Goal: Information Seeking & Learning: Learn about a topic

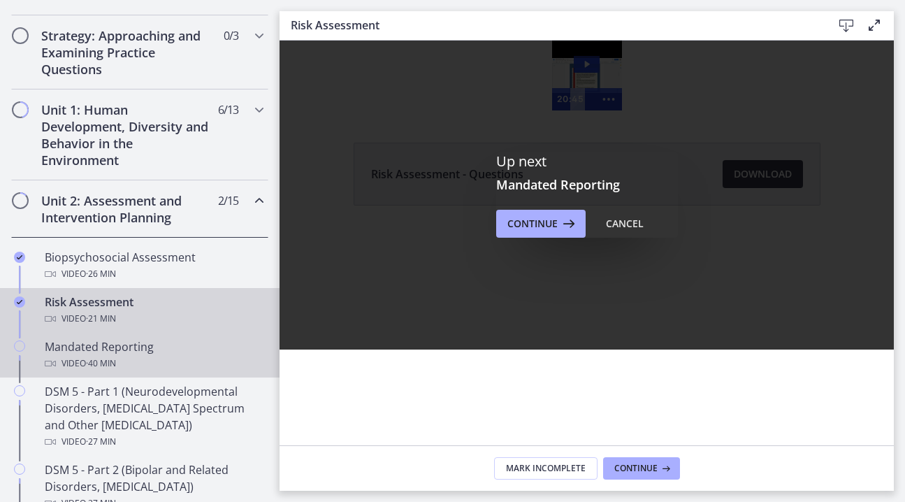
scroll to position [299, 0]
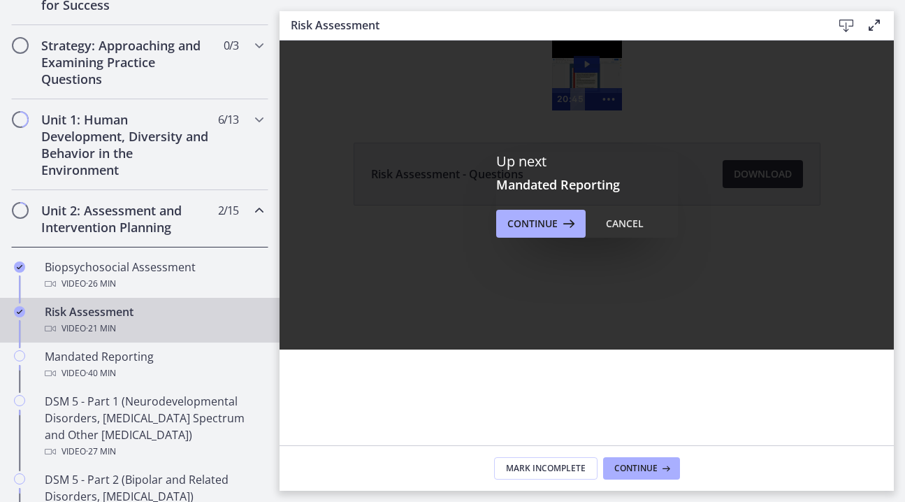
click at [218, 211] on span "2 / 15 Completed" at bounding box center [228, 210] width 20 height 17
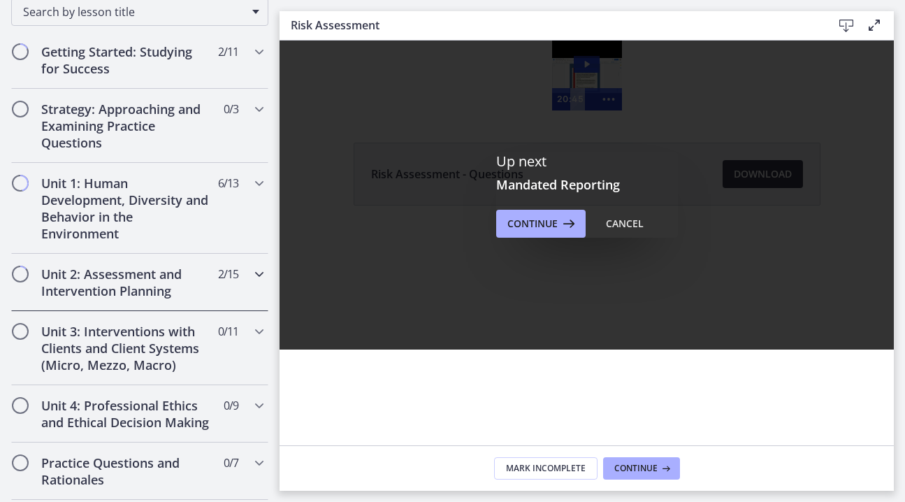
scroll to position [233, 0]
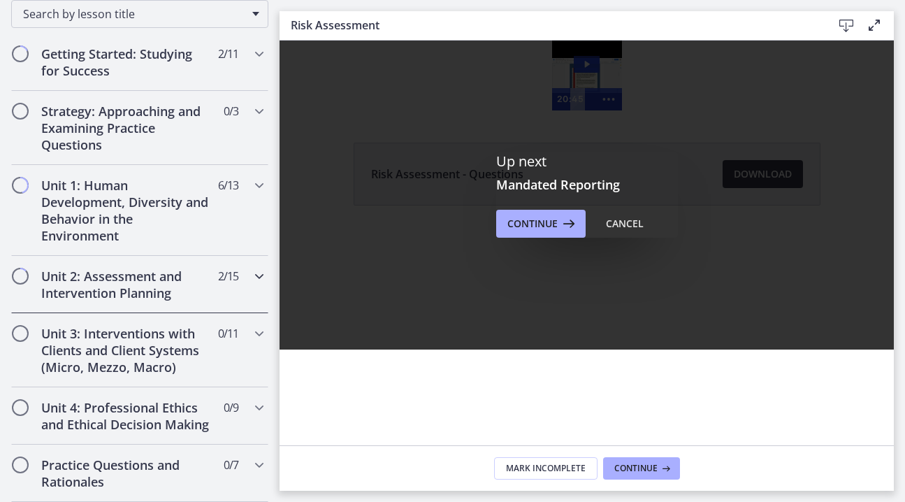
click at [177, 295] on h2 "Unit 2: Assessment and Intervention Planning" at bounding box center [126, 285] width 171 height 34
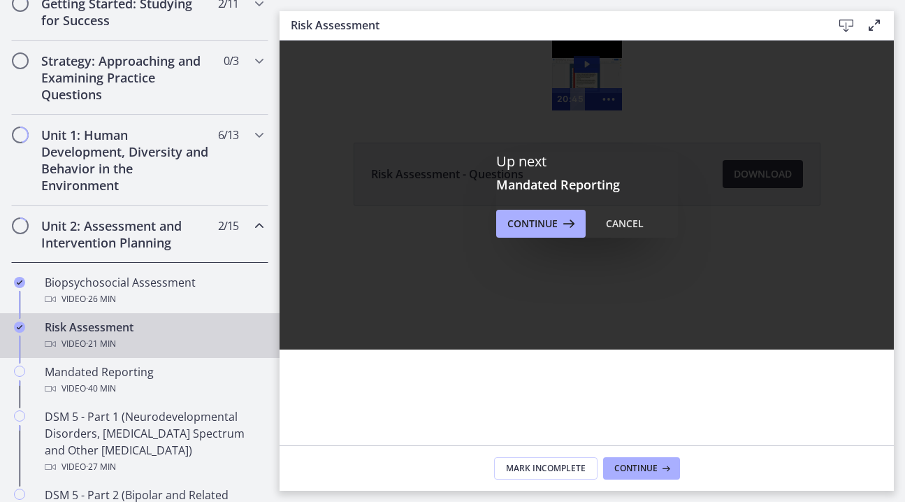
scroll to position [285, 0]
click at [512, 229] on span "Continue" at bounding box center [533, 223] width 50 height 17
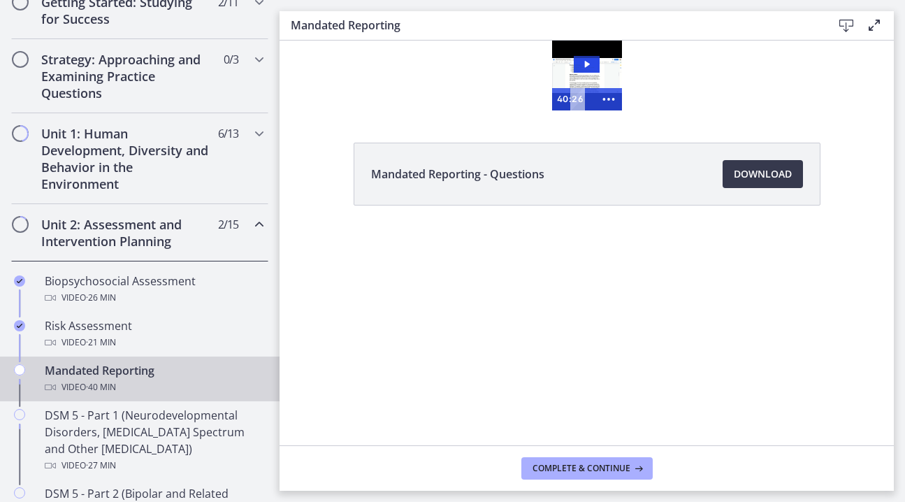
click at [139, 377] on div "Mandated Reporting Video · 40 min" at bounding box center [154, 379] width 218 height 34
click at [578, 467] on span "Complete & continue" at bounding box center [582, 468] width 98 height 11
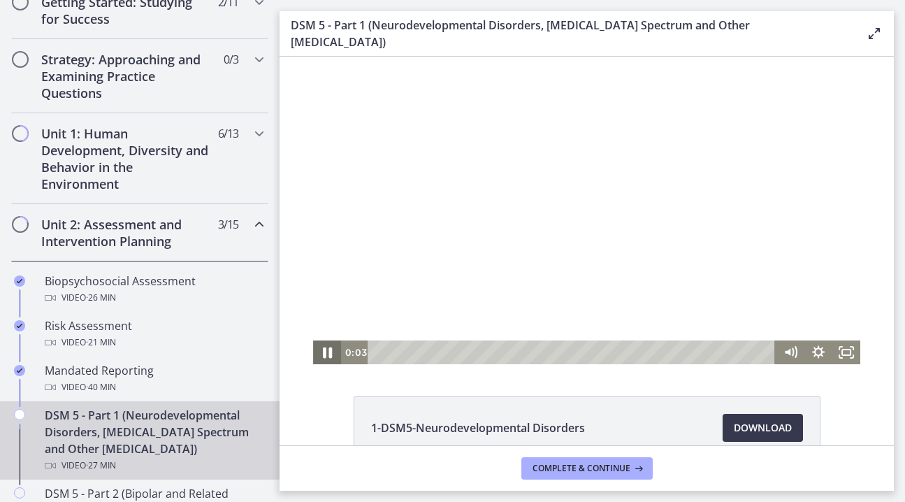
click at [324, 358] on icon "Pause" at bounding box center [327, 352] width 34 height 29
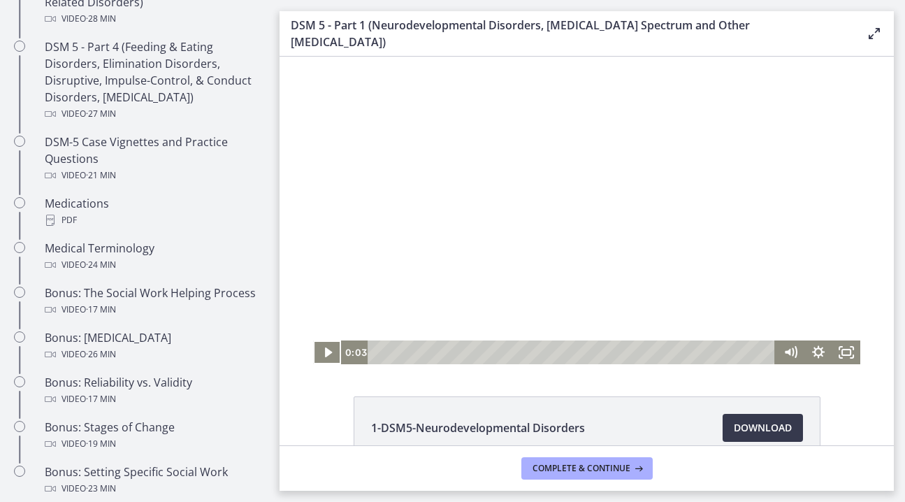
scroll to position [893, 0]
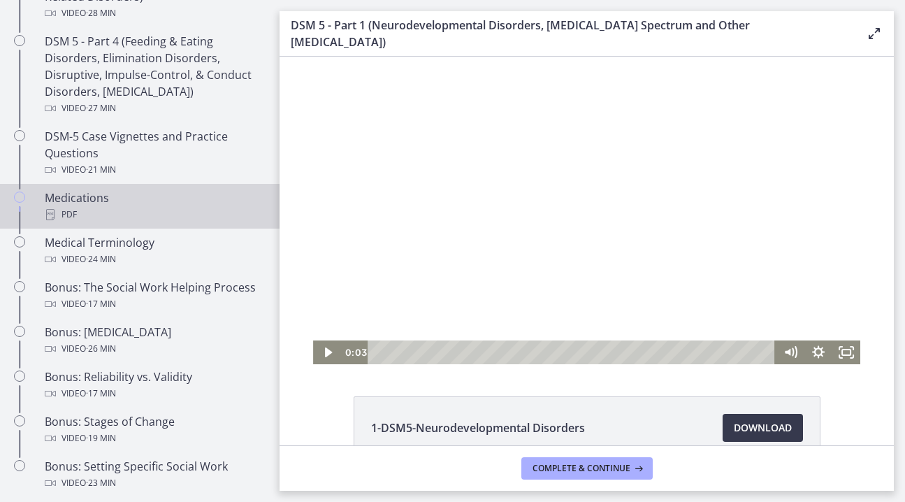
click at [94, 206] on div "Medications PDF" at bounding box center [154, 206] width 218 height 34
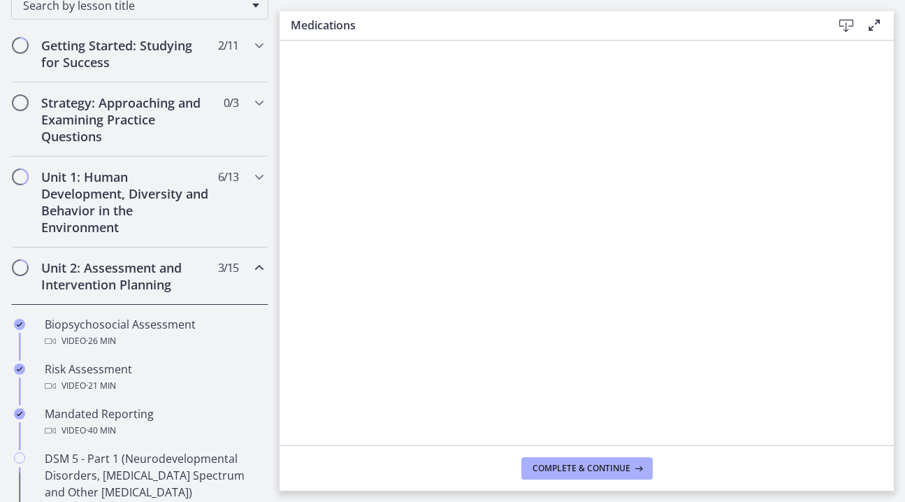
scroll to position [168, 0]
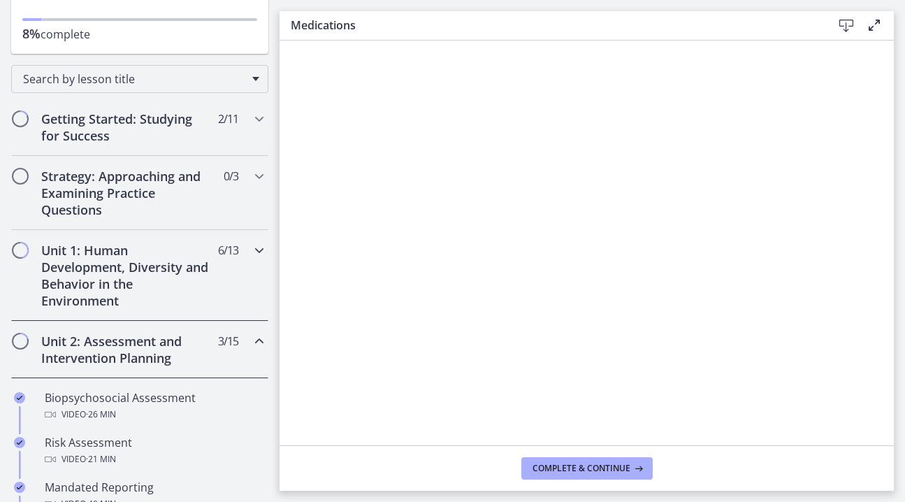
click at [190, 303] on h2 "Unit 1: Human Development, Diversity and Behavior in the Environment" at bounding box center [126, 275] width 171 height 67
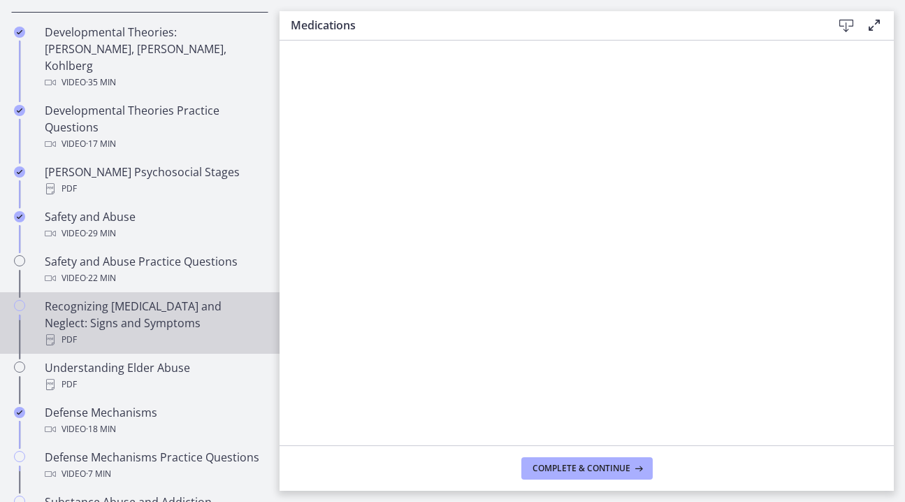
scroll to position [506, 0]
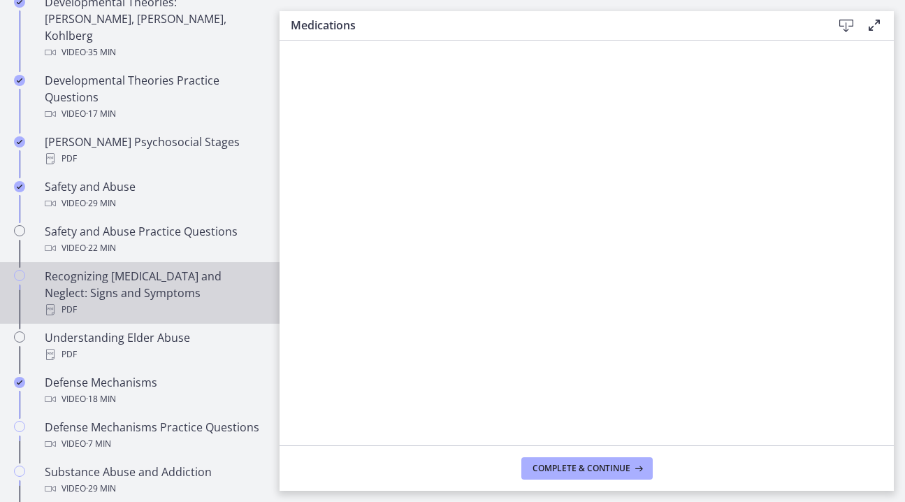
click at [128, 268] on div "Recognizing [MEDICAL_DATA] and Neglect: Signs and Symptoms PDF" at bounding box center [154, 293] width 218 height 50
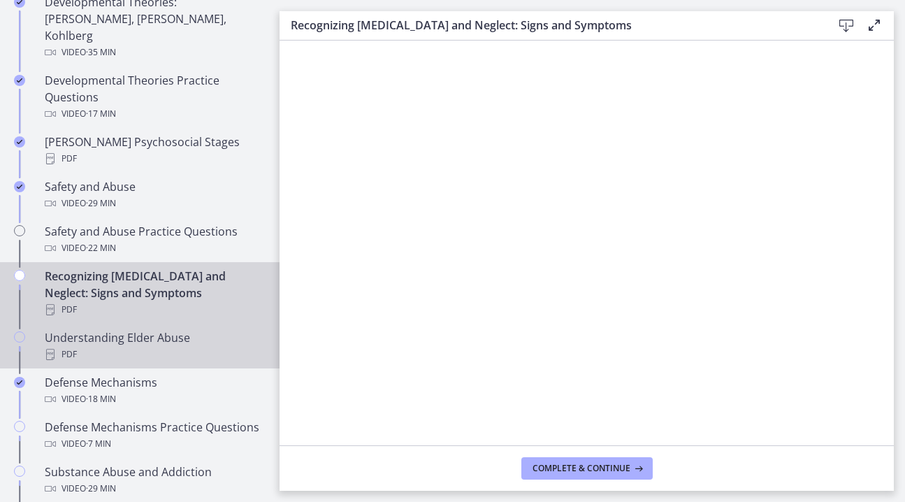
click at [180, 329] on div "Understanding Elder Abuse PDF" at bounding box center [154, 346] width 218 height 34
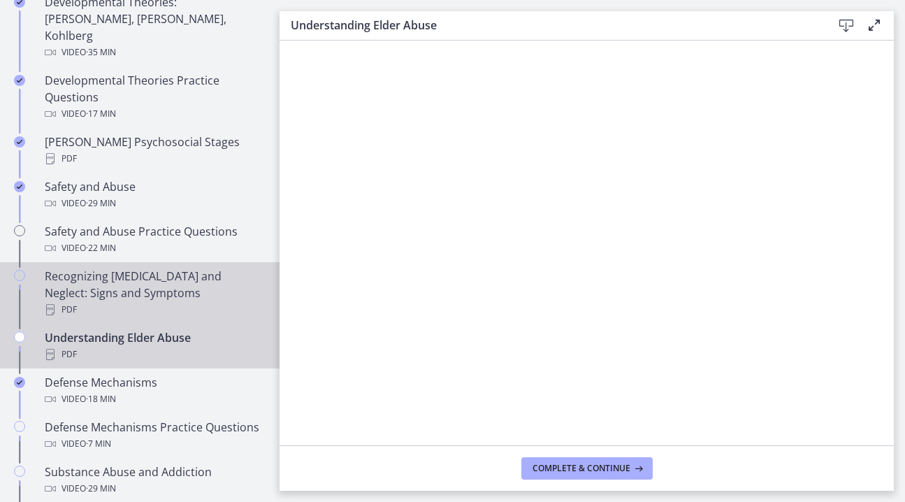
click at [199, 272] on div "Recognizing [MEDICAL_DATA] and Neglect: Signs and Symptoms PDF" at bounding box center [154, 293] width 218 height 50
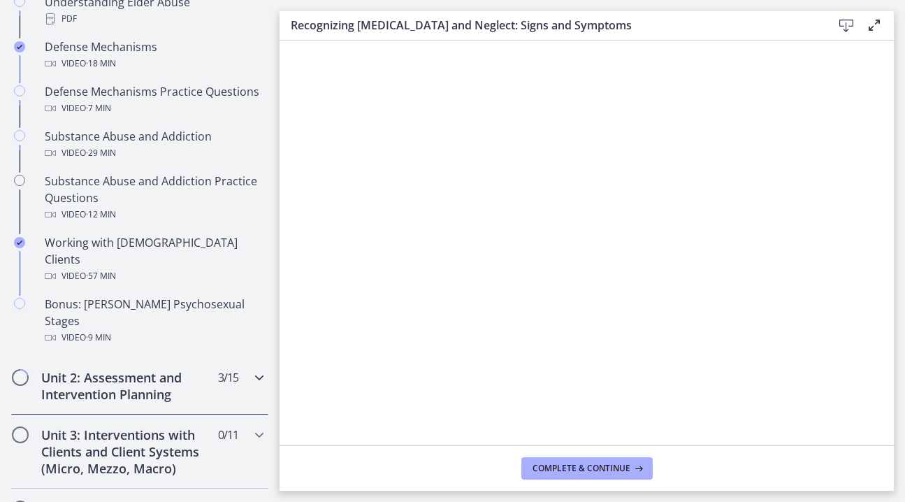
scroll to position [837, 0]
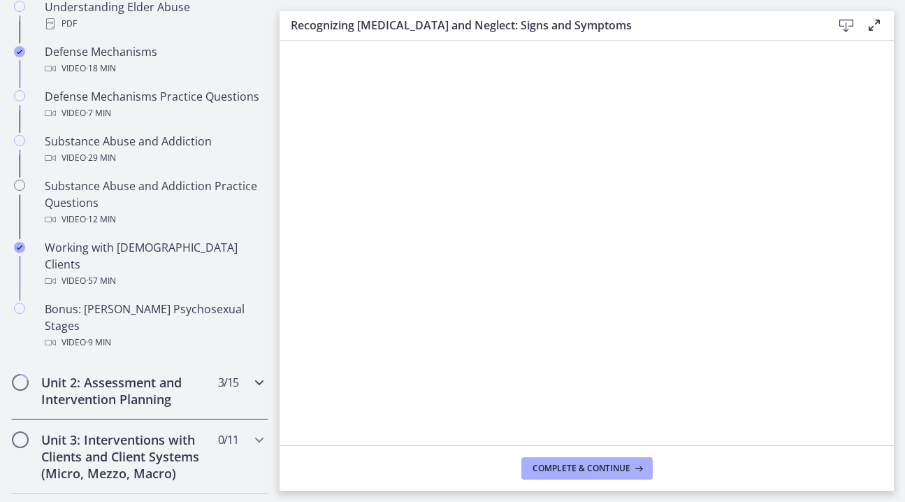
click at [157, 374] on h2 "Unit 2: Assessment and Intervention Planning" at bounding box center [126, 391] width 171 height 34
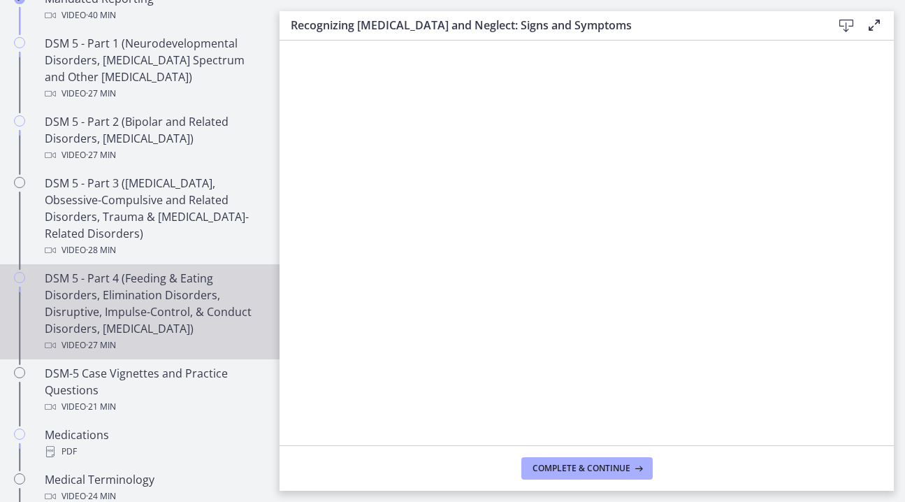
scroll to position [657, 0]
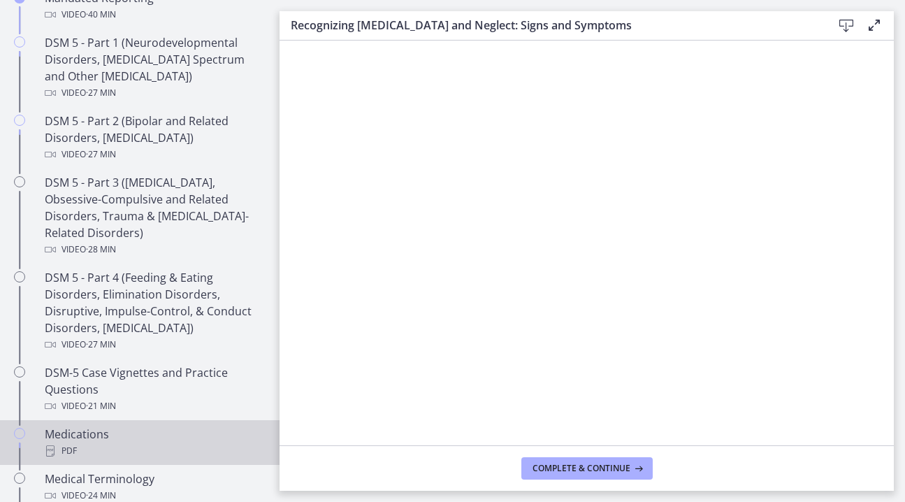
click at [138, 436] on div "Medications PDF" at bounding box center [154, 443] width 218 height 34
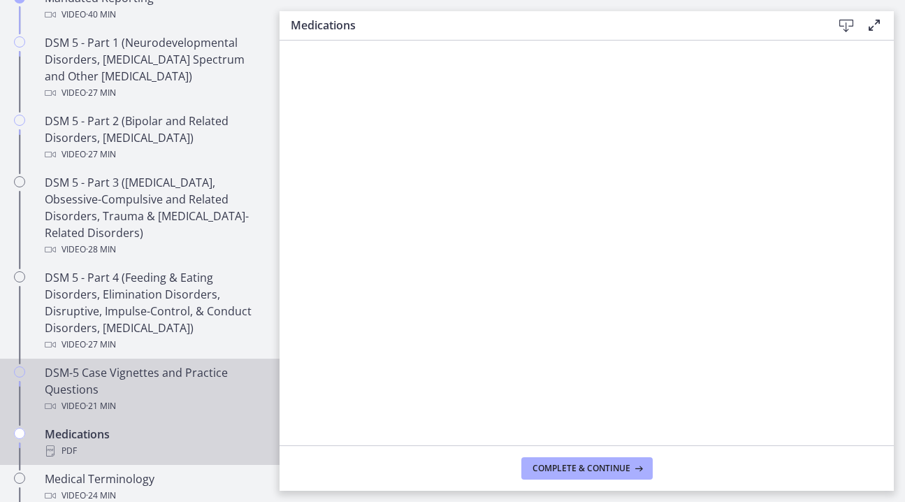
click at [173, 382] on div "DSM-5 Case Vignettes and Practice Questions Video · 21 min" at bounding box center [154, 389] width 218 height 50
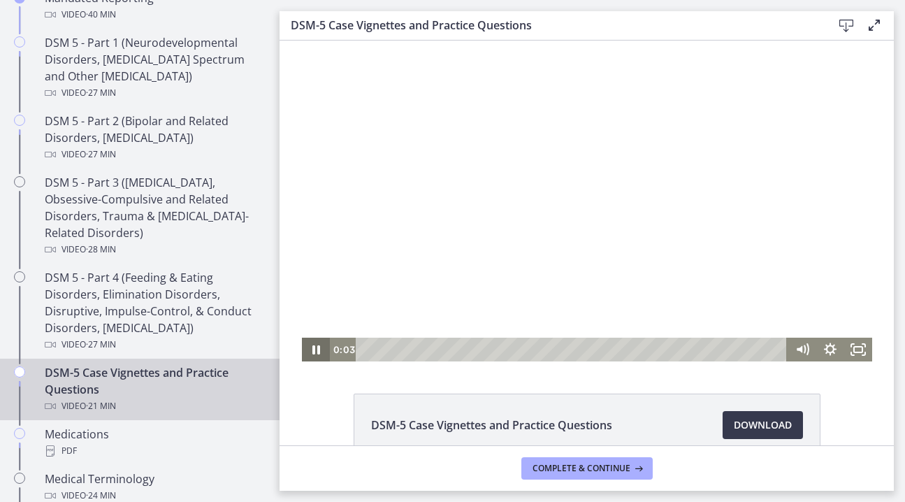
click at [318, 352] on icon "Pause" at bounding box center [316, 349] width 8 height 9
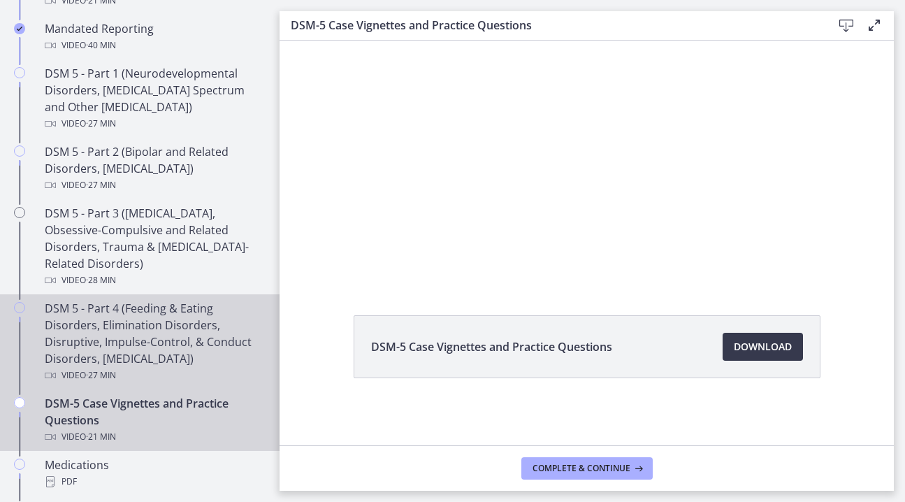
scroll to position [635, 0]
